Goal: Check status: Check status

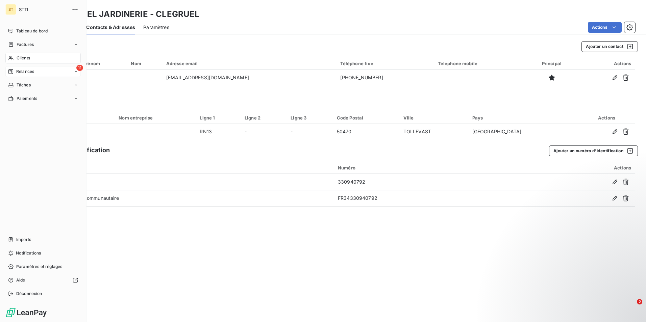
click at [22, 69] on span "Relances" at bounding box center [25, 72] width 18 height 6
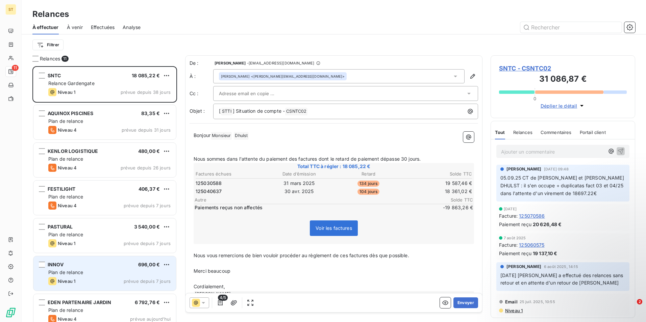
click at [103, 276] on div "Plan de relance" at bounding box center [109, 272] width 122 height 7
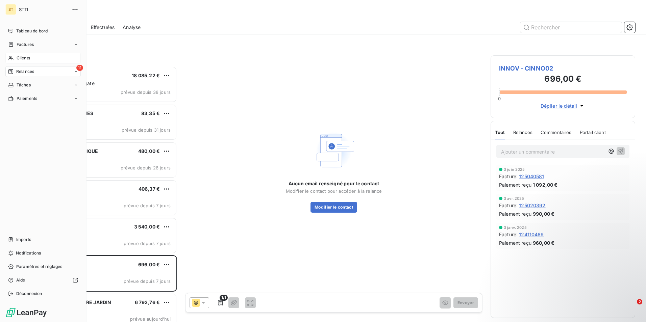
click at [22, 57] on span "Clients" at bounding box center [24, 58] width 14 height 6
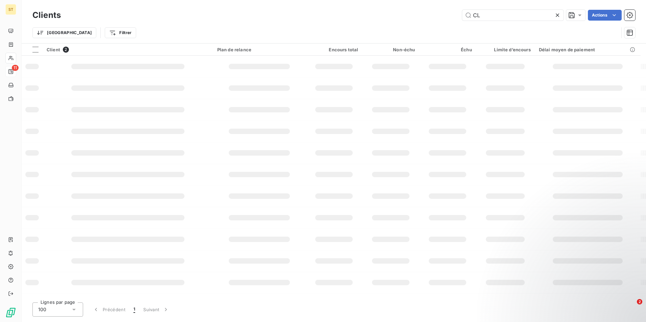
type input "C"
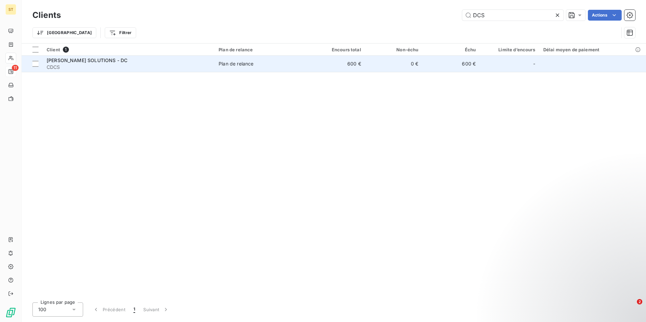
type input "DCS"
click at [219, 66] on div "Plan de relance" at bounding box center [235, 63] width 35 height 7
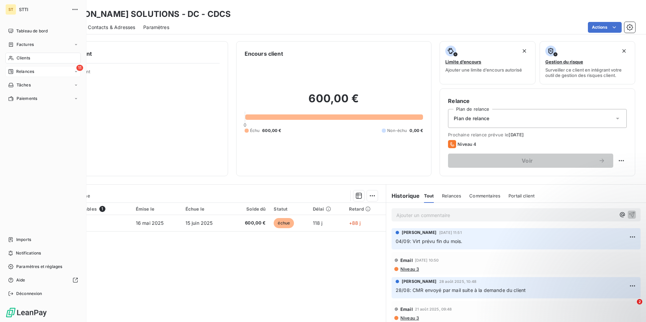
click at [17, 73] on span "Relances" at bounding box center [25, 72] width 18 height 6
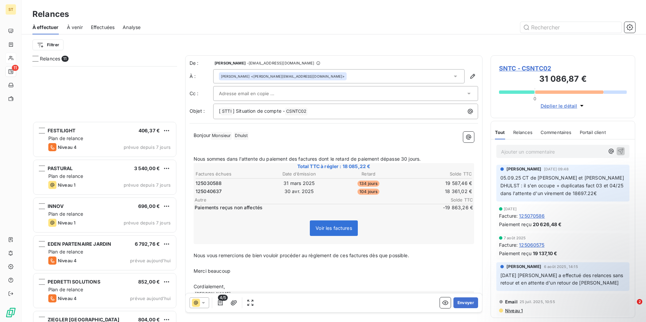
scroll to position [160, 0]
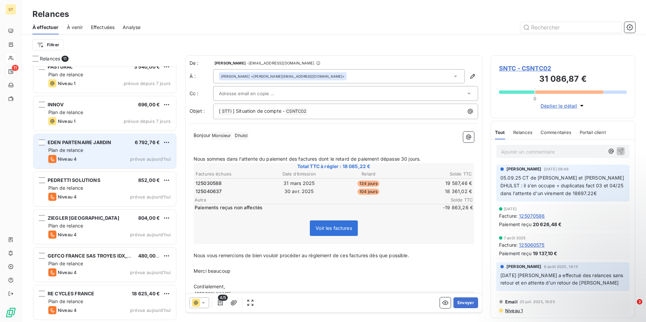
click at [83, 152] on span "Plan de relance" at bounding box center [65, 150] width 35 height 6
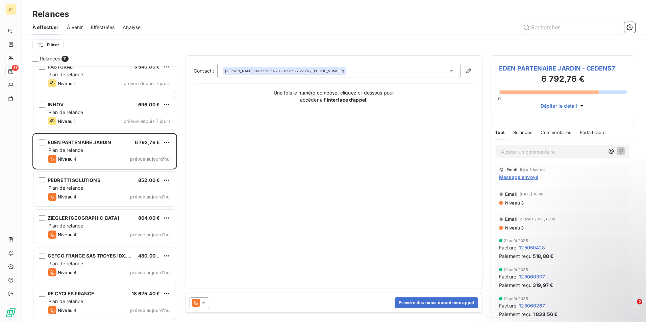
click at [528, 67] on span "EDEN PARTENAIRE JARDIN - CEDEN57" at bounding box center [563, 68] width 128 height 9
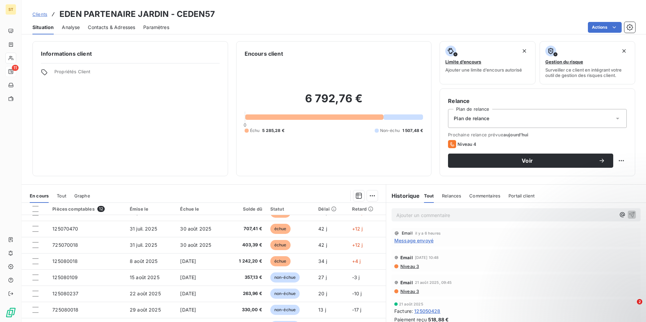
scroll to position [77, 0]
